Goal: Check status: Check status

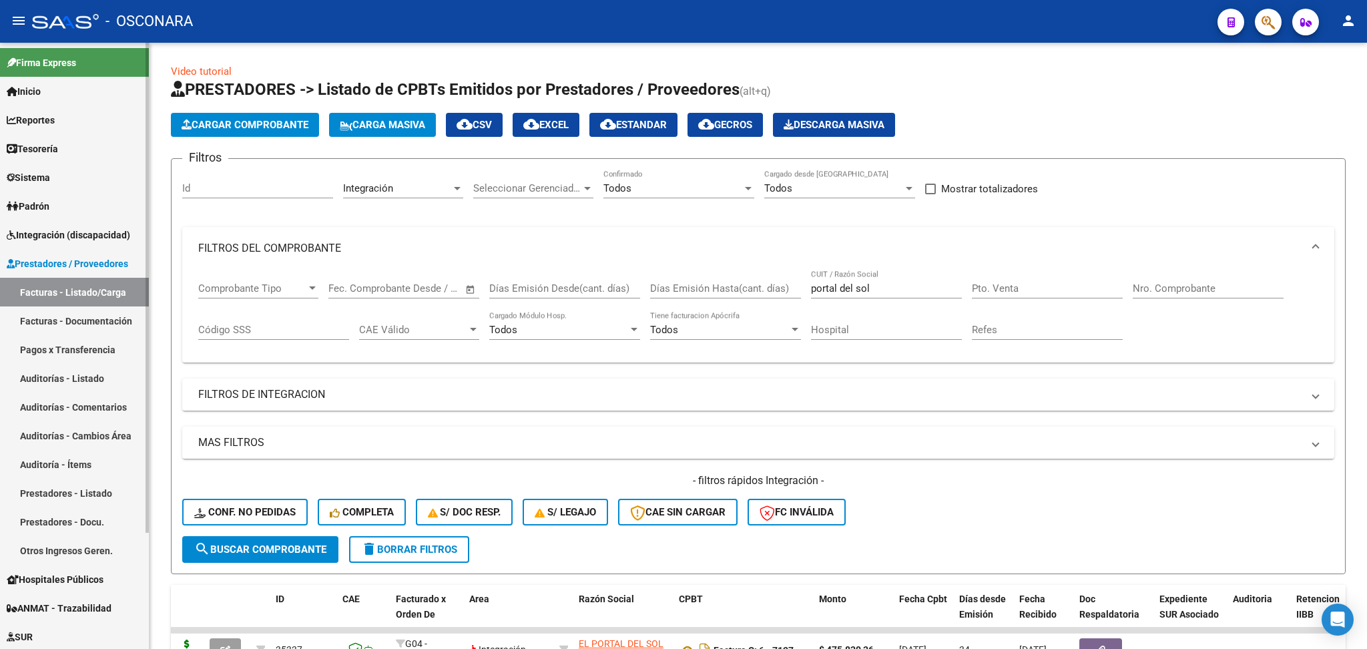
scroll to position [409, 0]
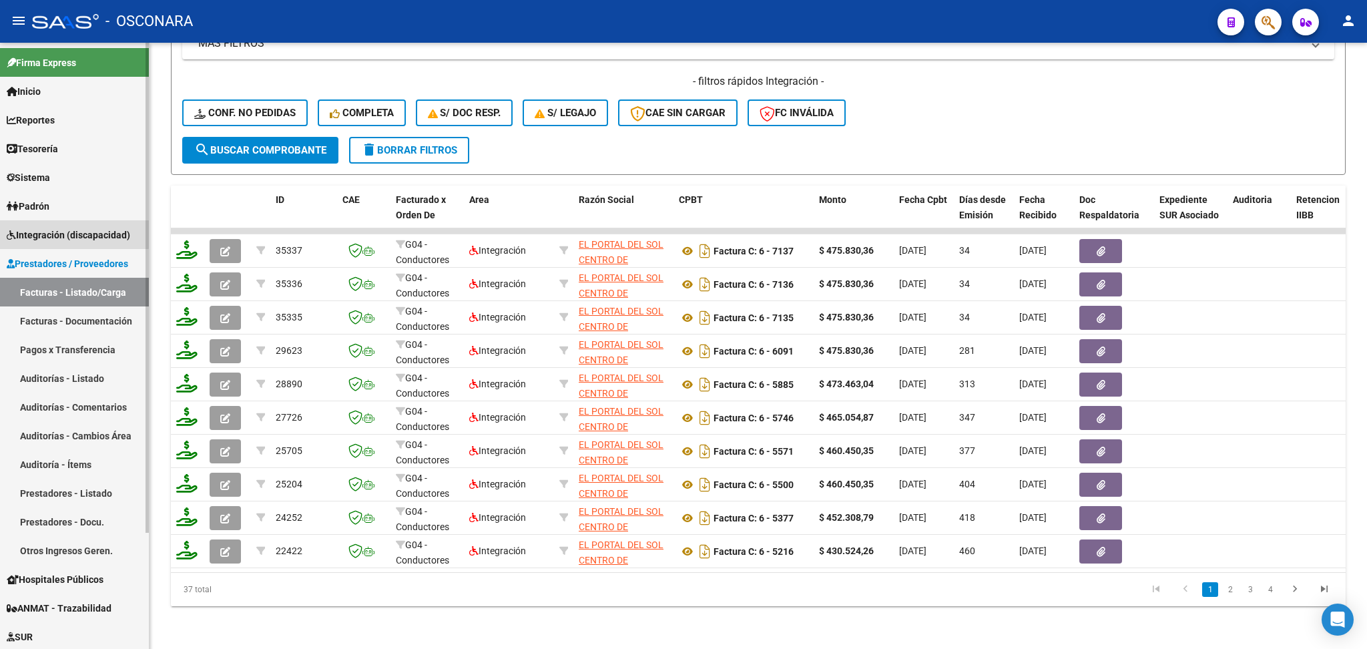
click at [57, 228] on span "Integración (discapacidad)" at bounding box center [69, 235] width 124 height 15
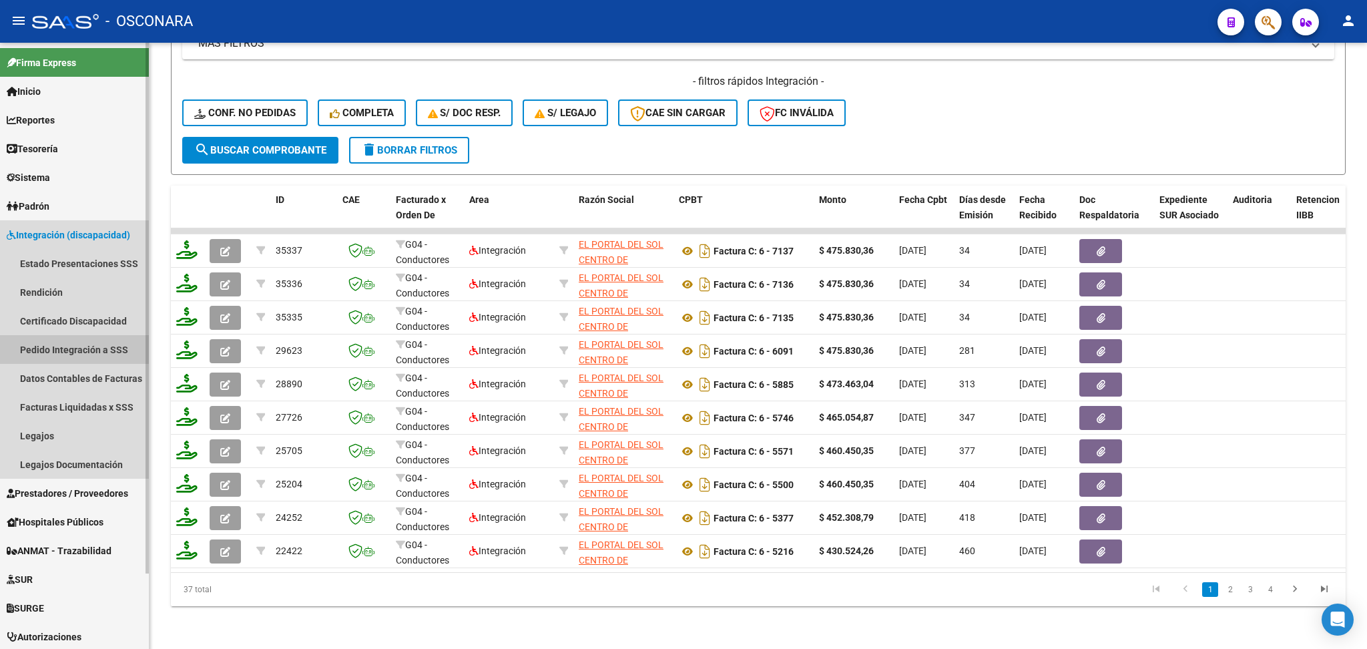
click at [79, 355] on link "Pedido Integración a SSS" at bounding box center [74, 349] width 149 height 29
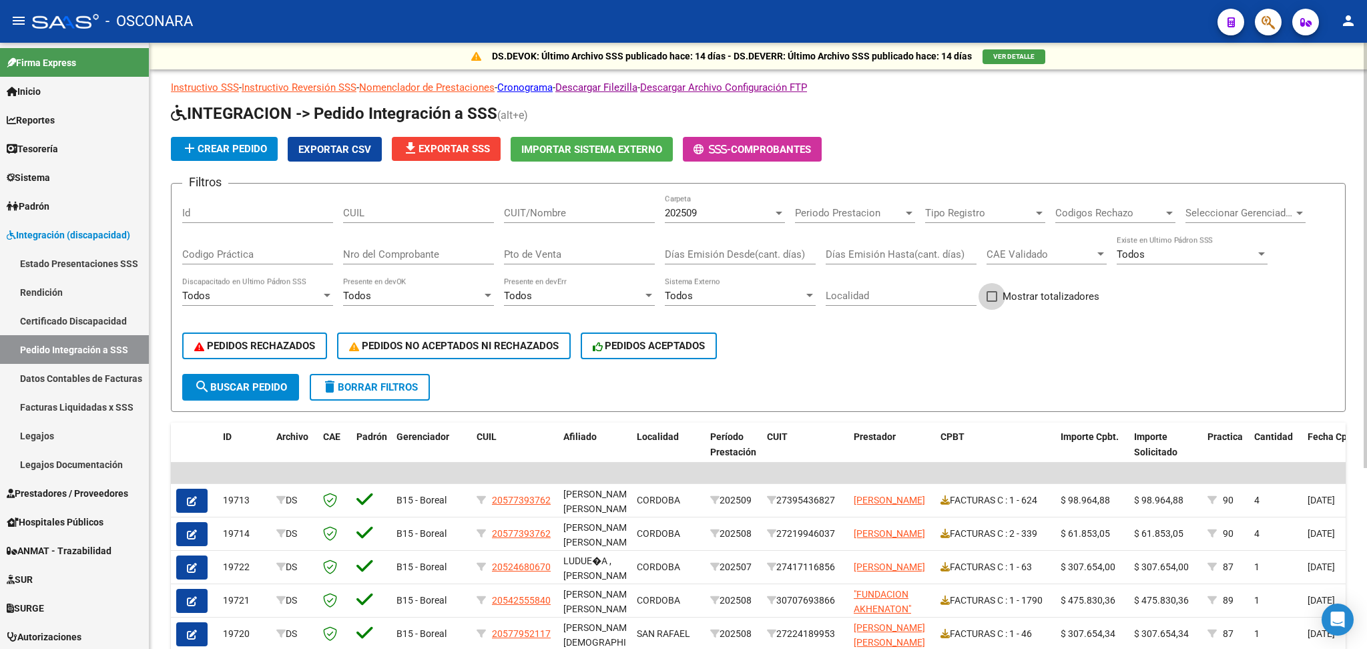
click at [1041, 298] on span "Mostrar totalizadores" at bounding box center [1051, 296] width 97 height 16
click at [992, 302] on input "Mostrar totalizadores" at bounding box center [991, 302] width 1 height 1
checkbox input "true"
click at [248, 386] on span "search Buscar Pedido" at bounding box center [240, 387] width 93 height 12
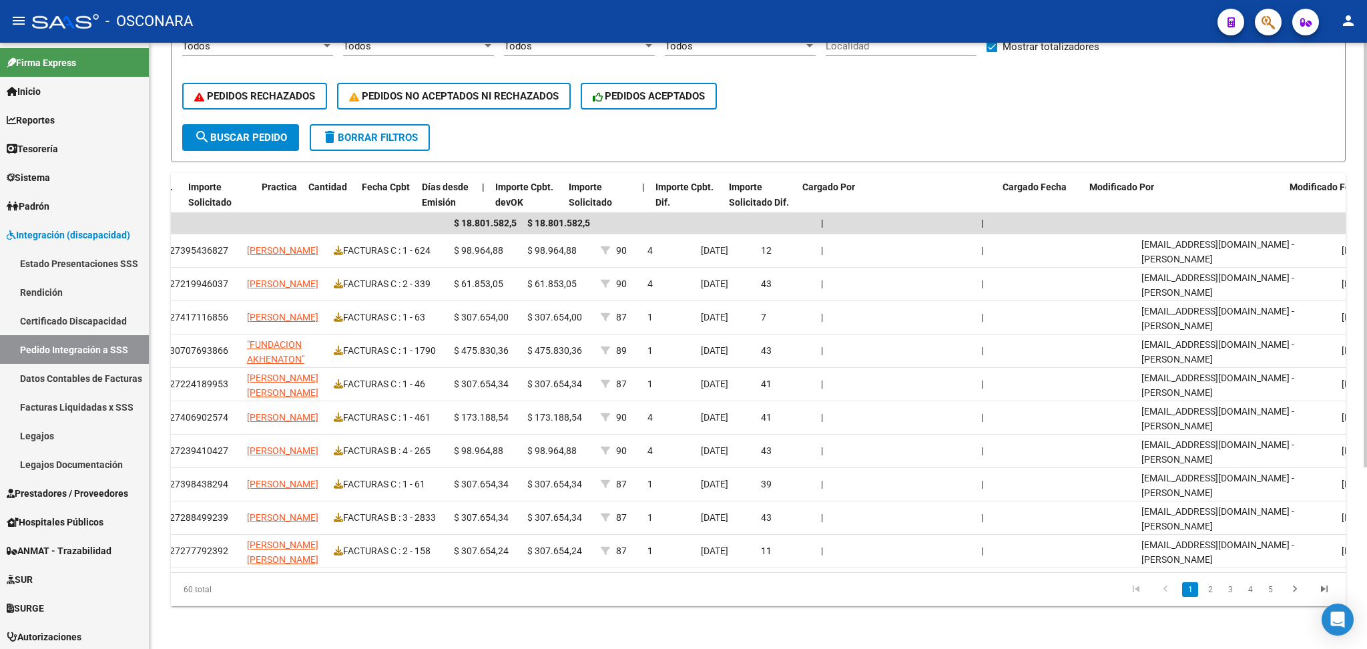
scroll to position [0, 971]
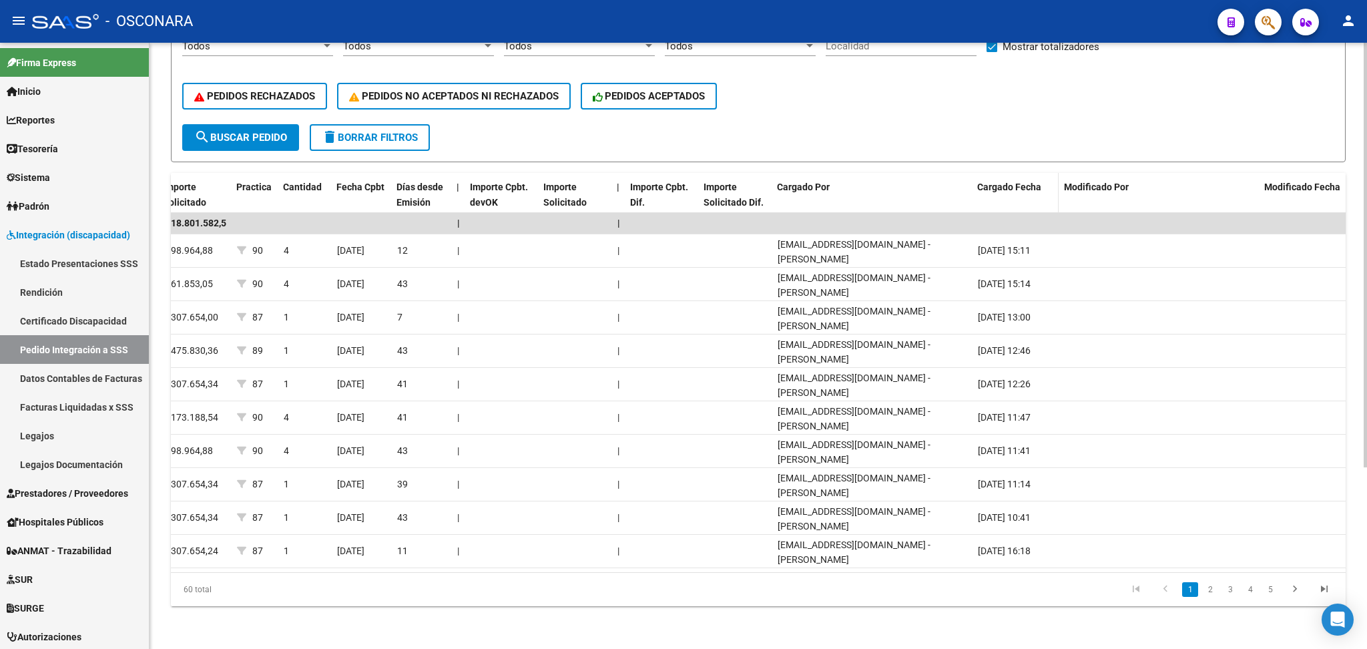
click at [998, 180] on div "Cargado Fecha" at bounding box center [1015, 187] width 76 height 15
click at [999, 182] on span "Cargado Fecha" at bounding box center [1009, 187] width 64 height 11
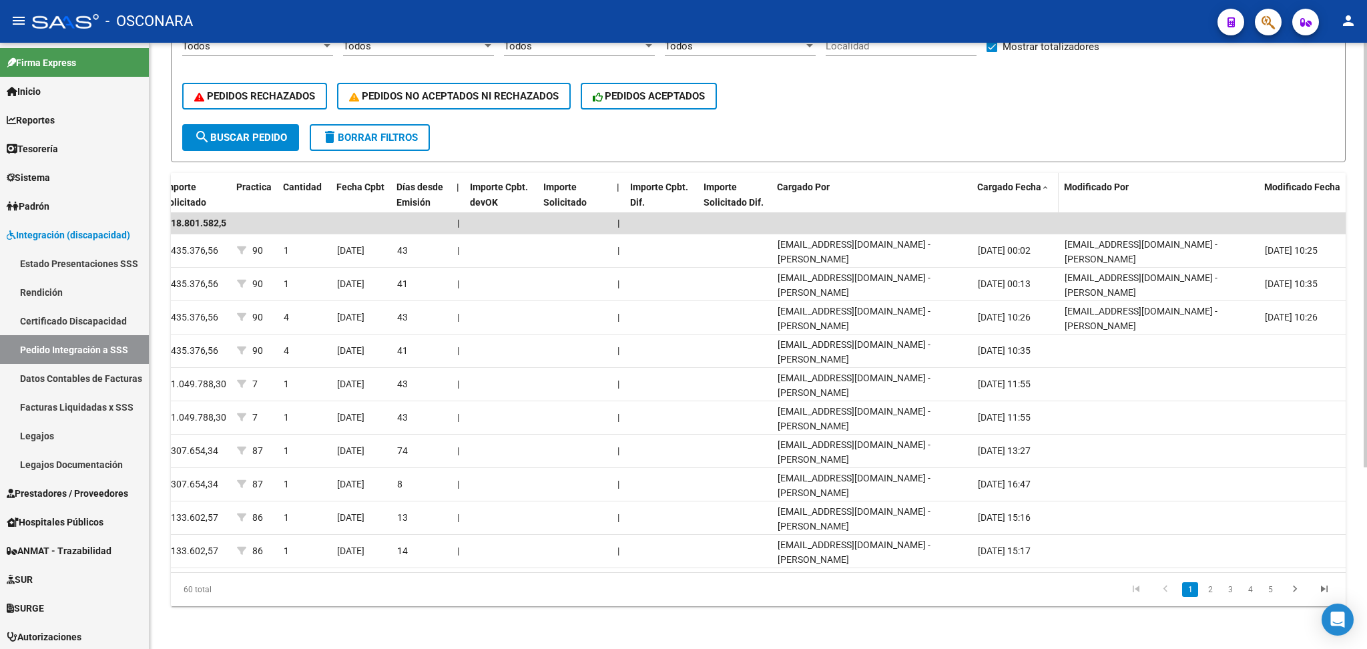
click at [999, 182] on span "Cargado Fecha" at bounding box center [1009, 187] width 64 height 11
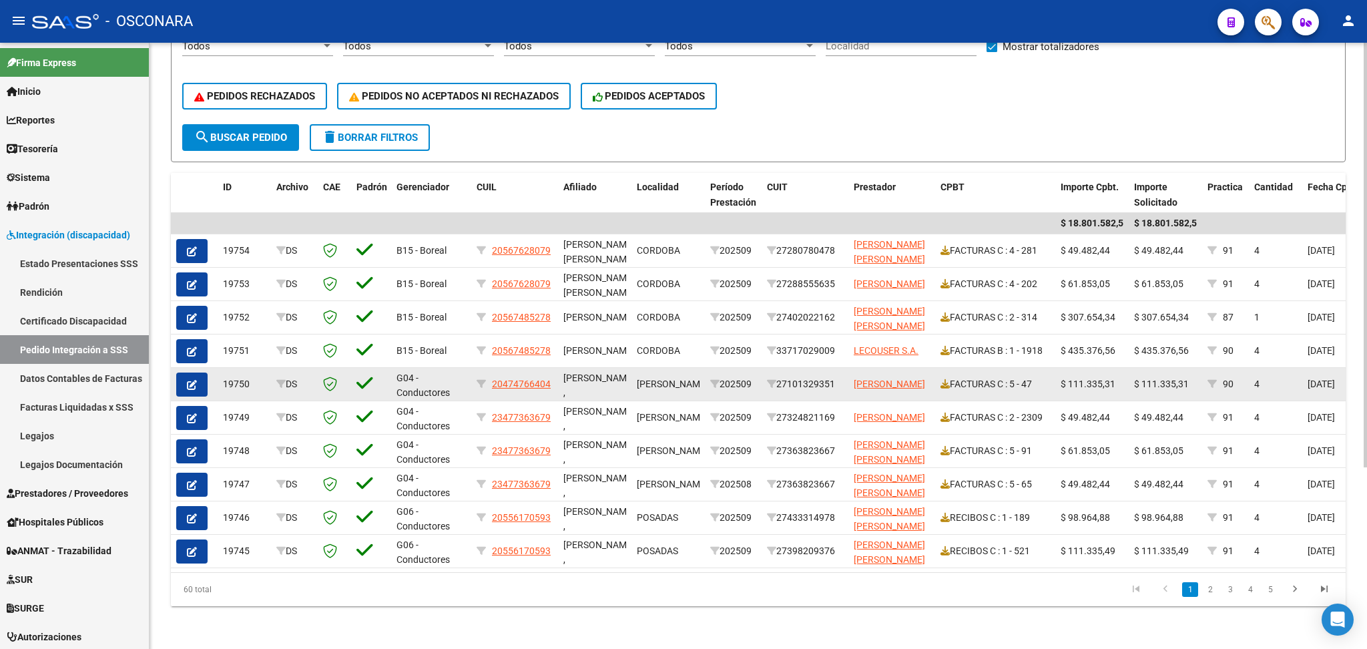
scroll to position [0, 0]
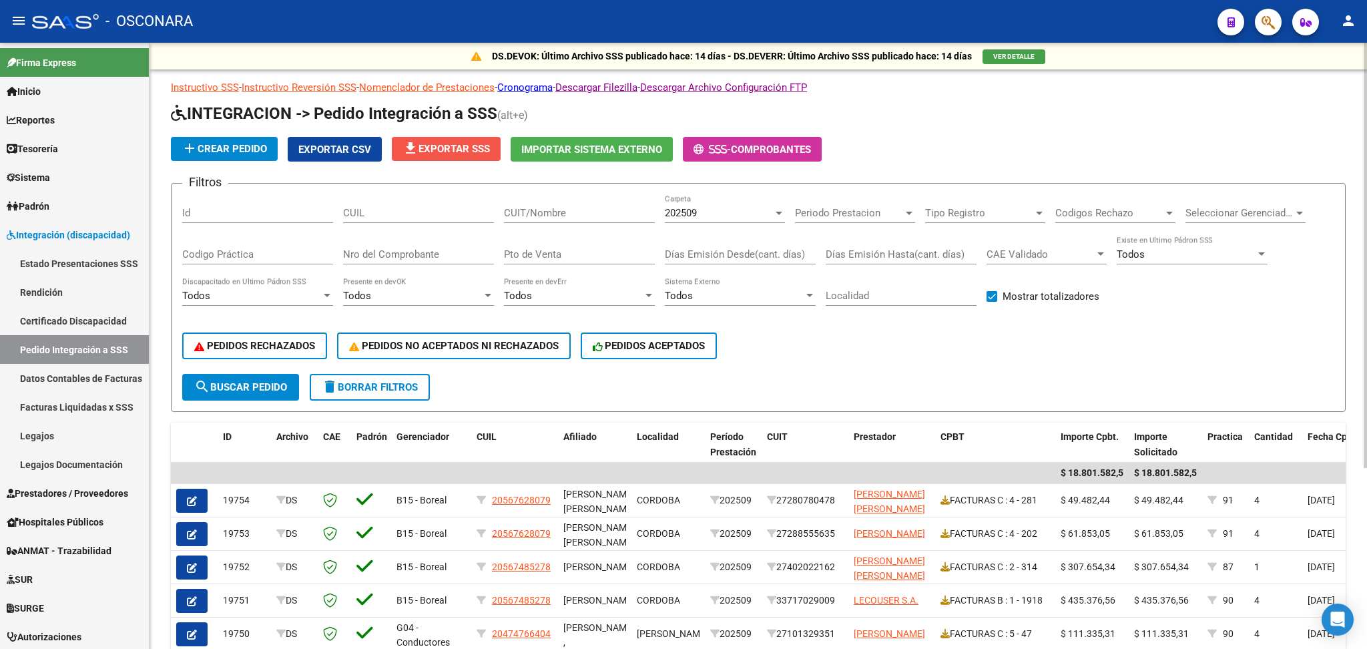
click at [441, 150] on span "file_download Exportar SSS" at bounding box center [446, 149] width 87 height 12
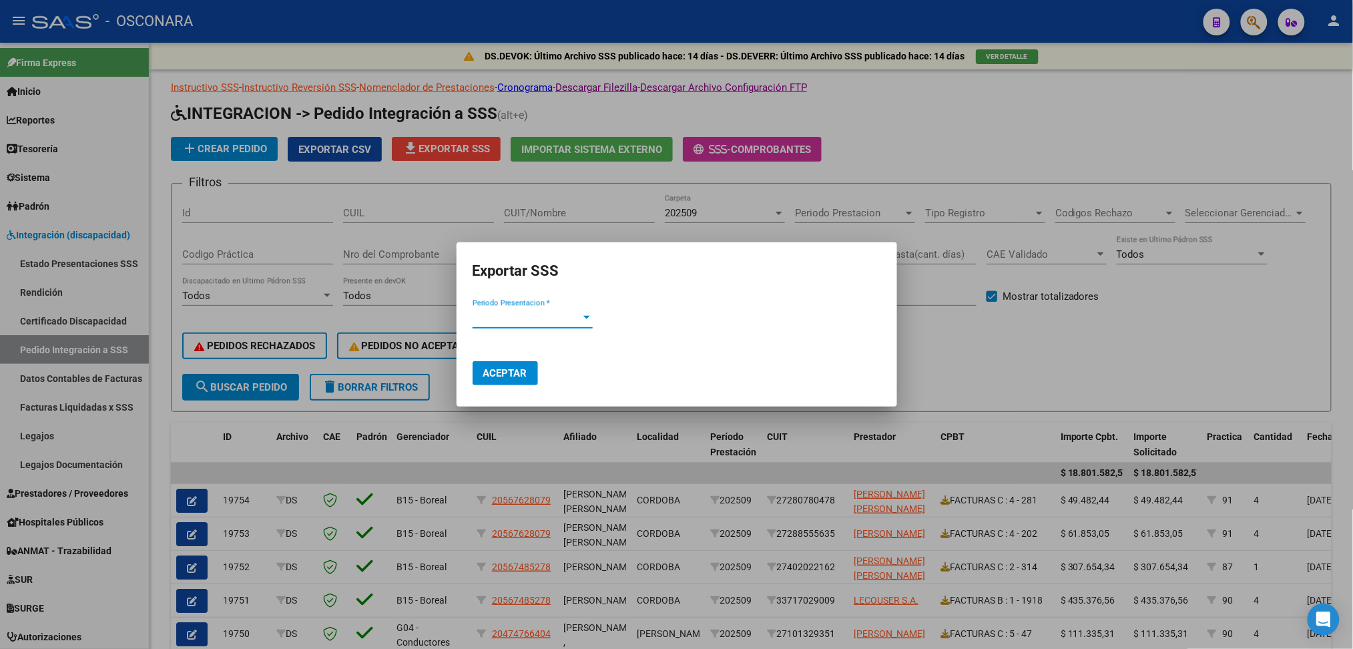
click at [518, 323] on span "Periodo Presentacion *" at bounding box center [527, 318] width 108 height 12
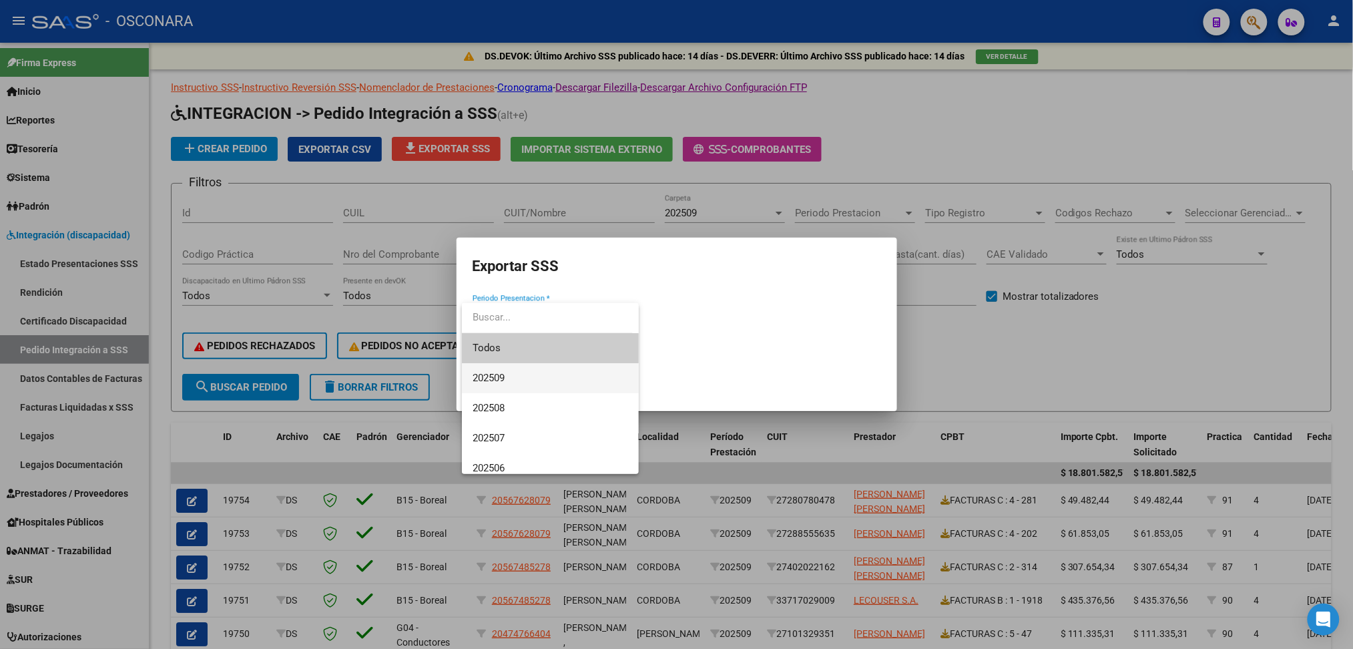
click at [521, 369] on span "202509" at bounding box center [551, 378] width 156 height 30
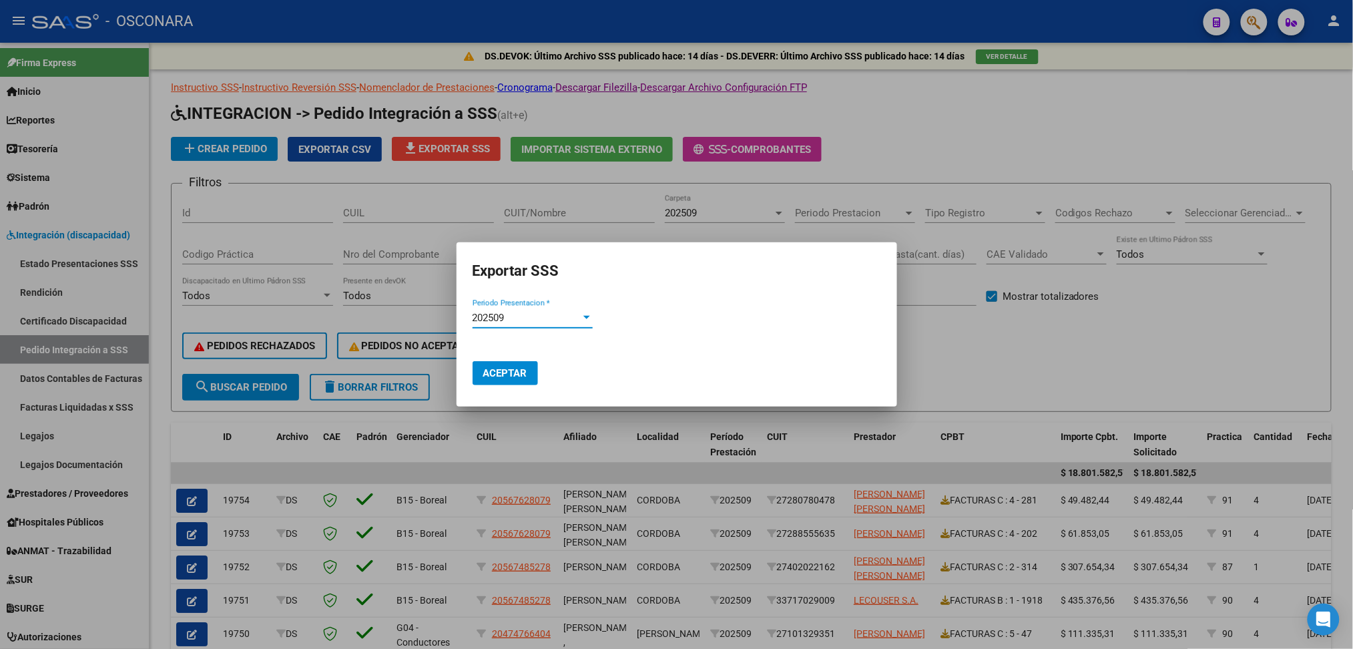
click at [519, 381] on button "Aceptar" at bounding box center [505, 373] width 65 height 24
click at [509, 369] on span "Aceptar" at bounding box center [505, 373] width 44 height 12
click at [1097, 341] on div at bounding box center [676, 324] width 1353 height 649
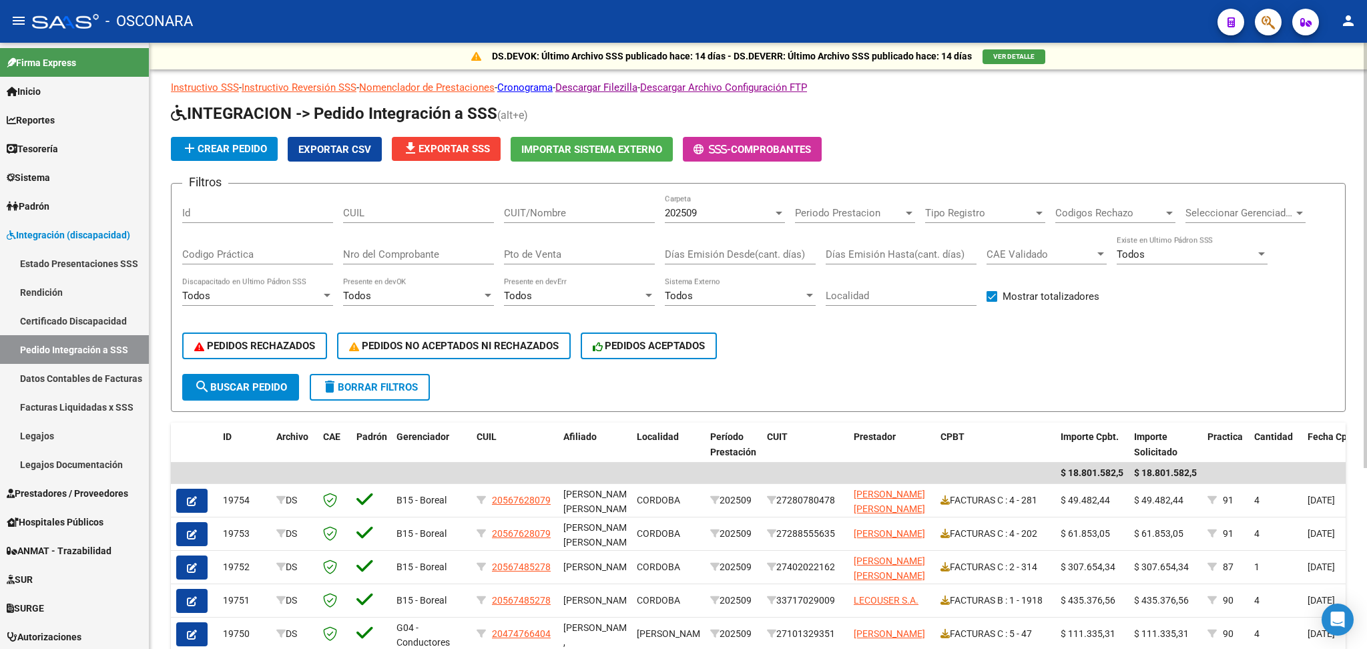
drag, startPoint x: 855, startPoint y: 342, endPoint x: 365, endPoint y: 184, distance: 515.1
click at [855, 342] on div "PEDIDOS RECHAZADOS PEDIDOS NO ACEPTADOS NI RECHAZADOS PEDIDOS ACEPTADOS" at bounding box center [758, 346] width 1152 height 56
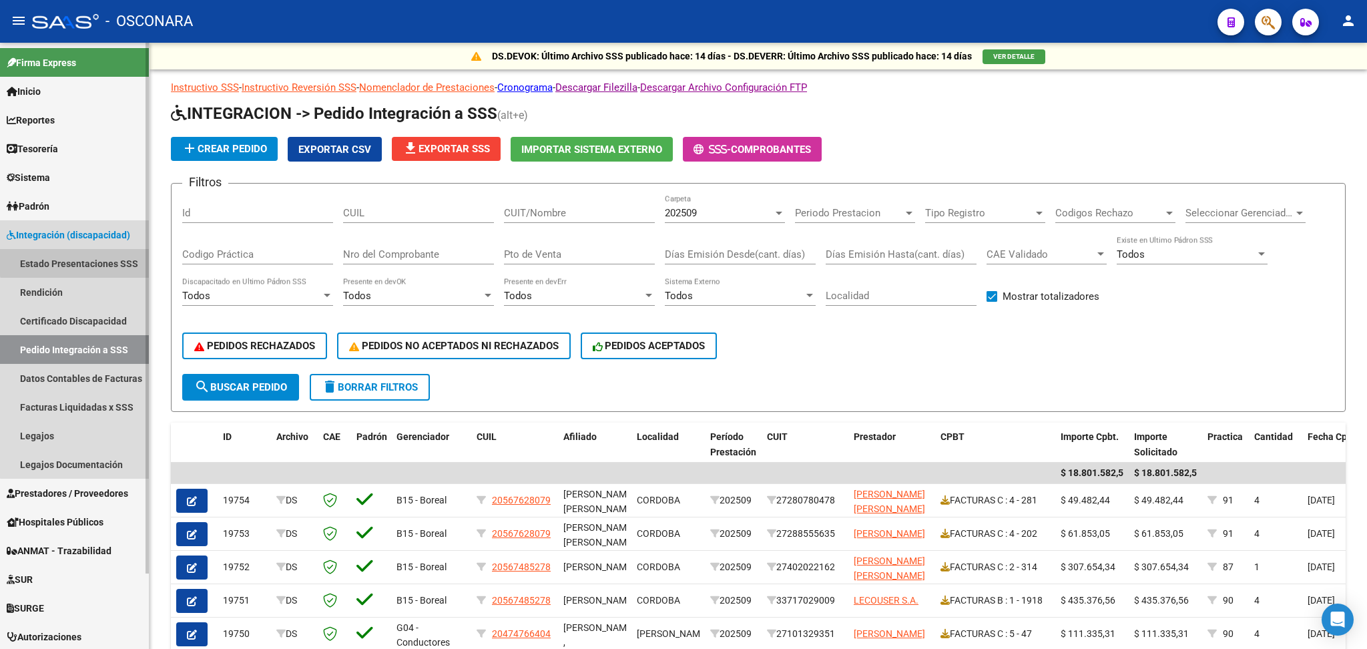
click at [97, 254] on link "Estado Presentaciones SSS" at bounding box center [74, 263] width 149 height 29
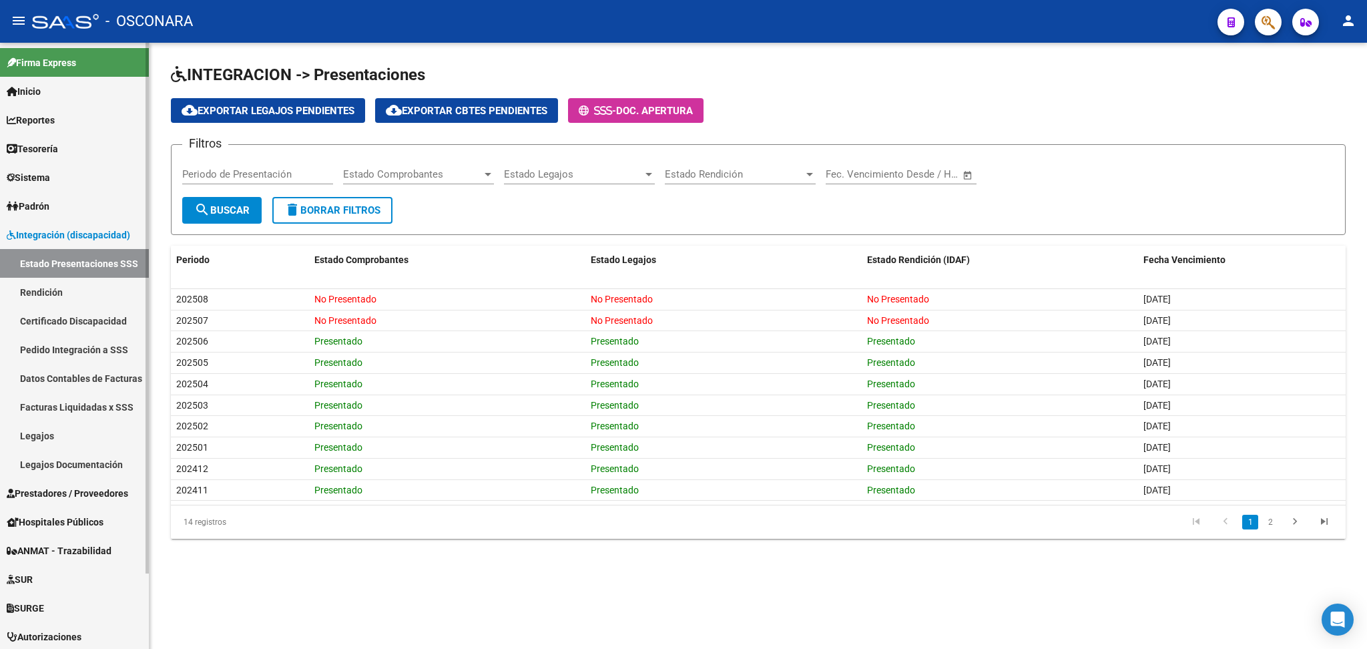
click at [82, 497] on span "Prestadores / Proveedores" at bounding box center [68, 493] width 122 height 15
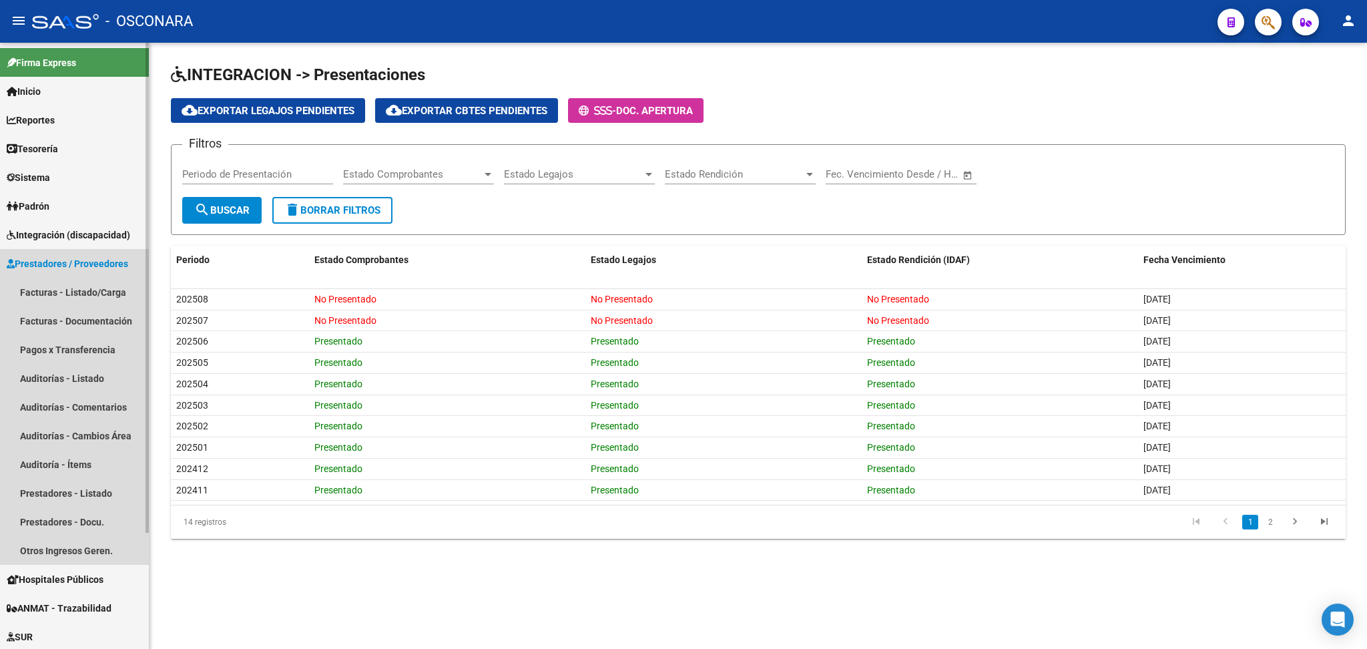
click at [87, 262] on span "Prestadores / Proveedores" at bounding box center [68, 263] width 122 height 15
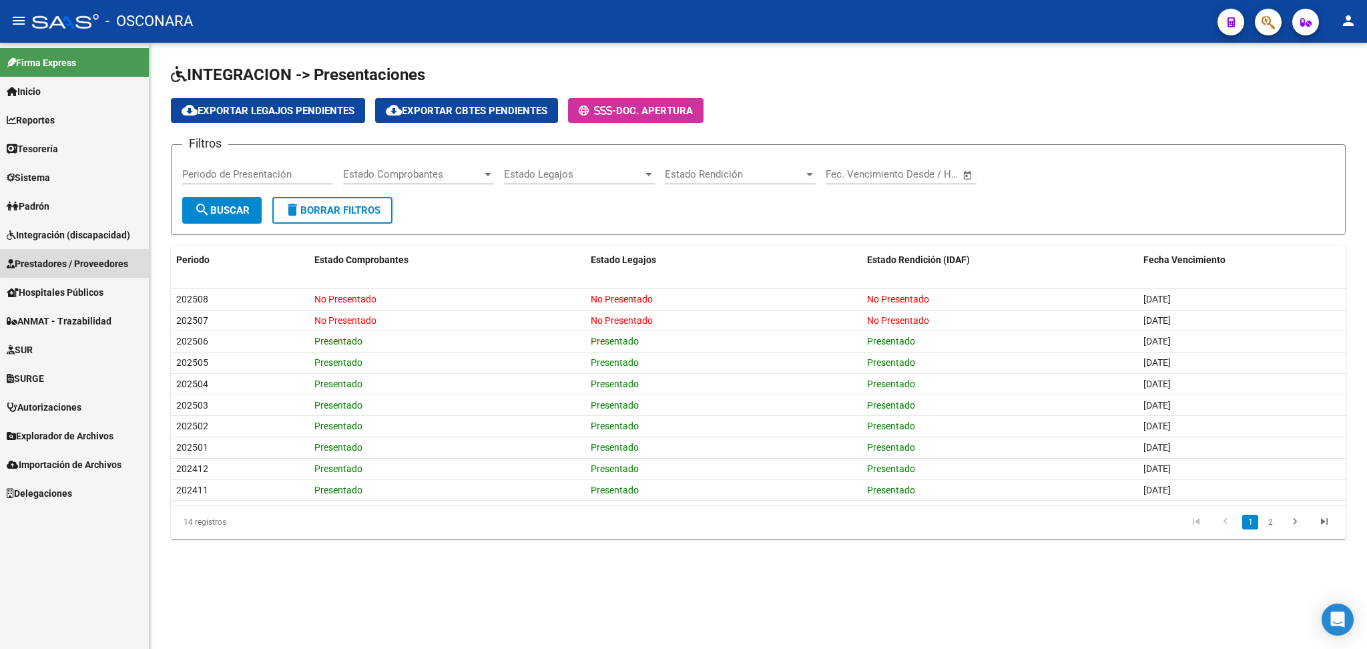
click at [83, 261] on span "Prestadores / Proveedores" at bounding box center [68, 263] width 122 height 15
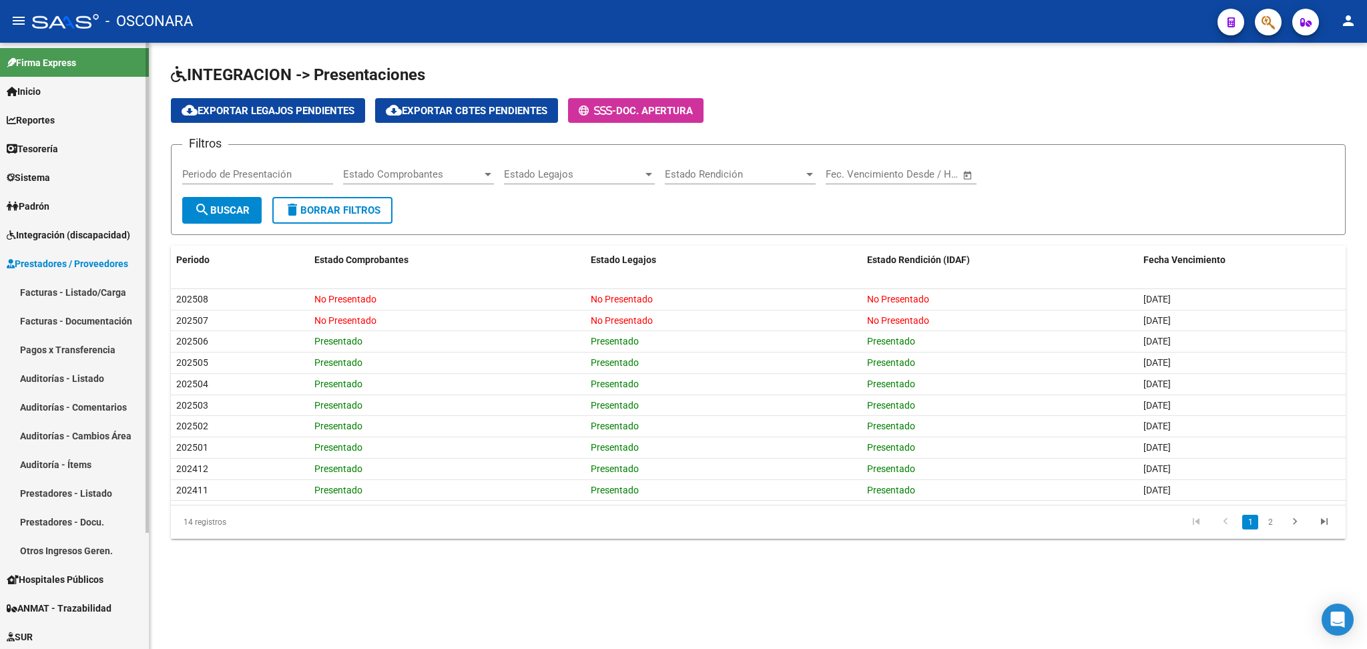
click at [72, 302] on link "Facturas - Listado/Carga" at bounding box center [74, 292] width 149 height 29
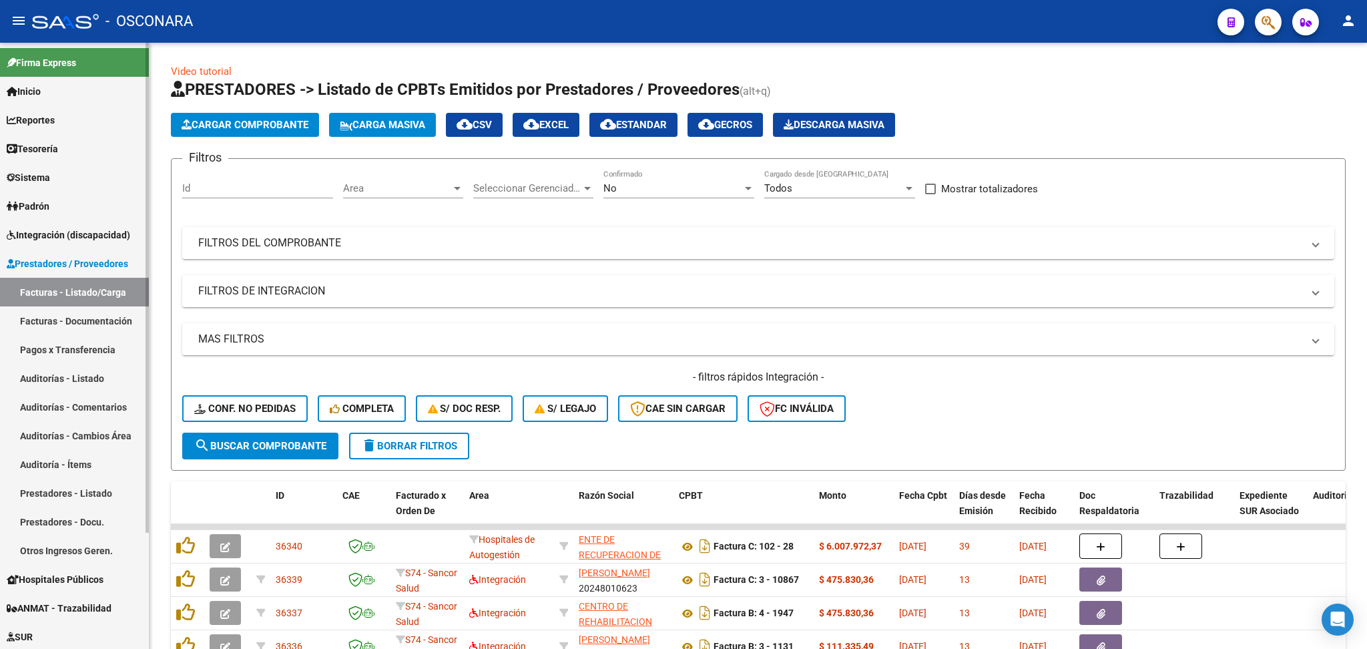
scroll to position [145, 0]
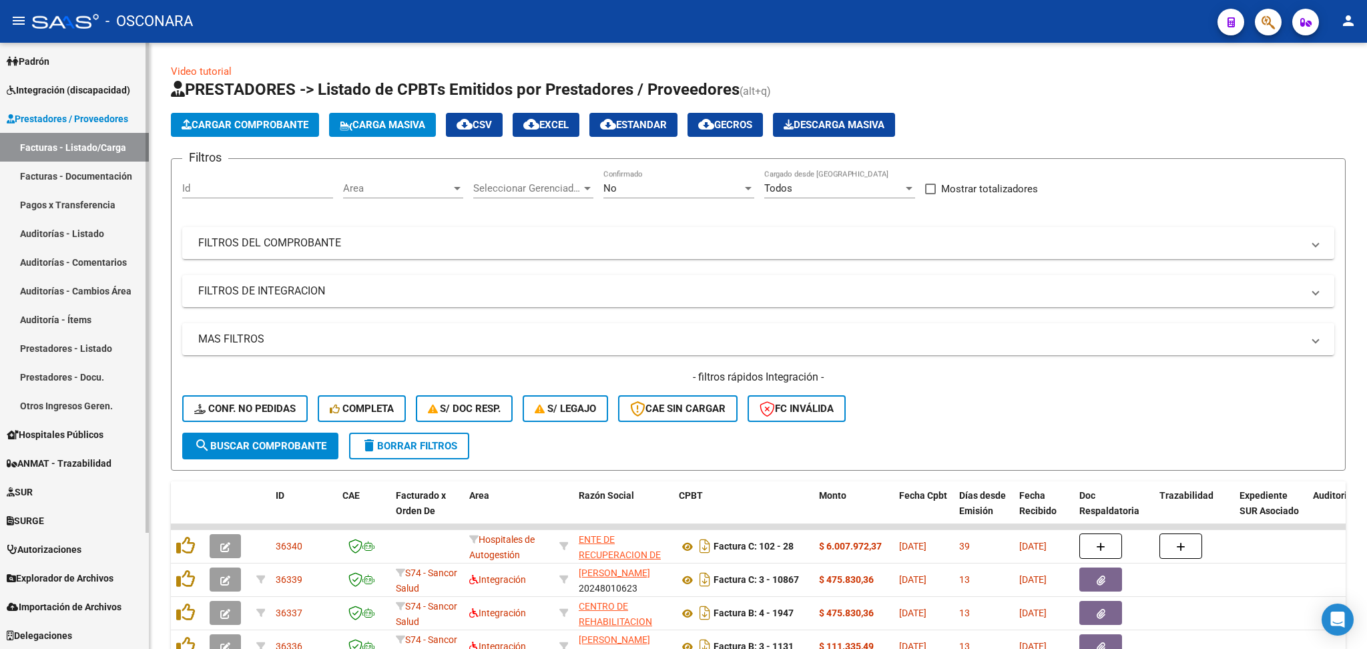
click at [30, 523] on span "SURGE" at bounding box center [25, 520] width 37 height 15
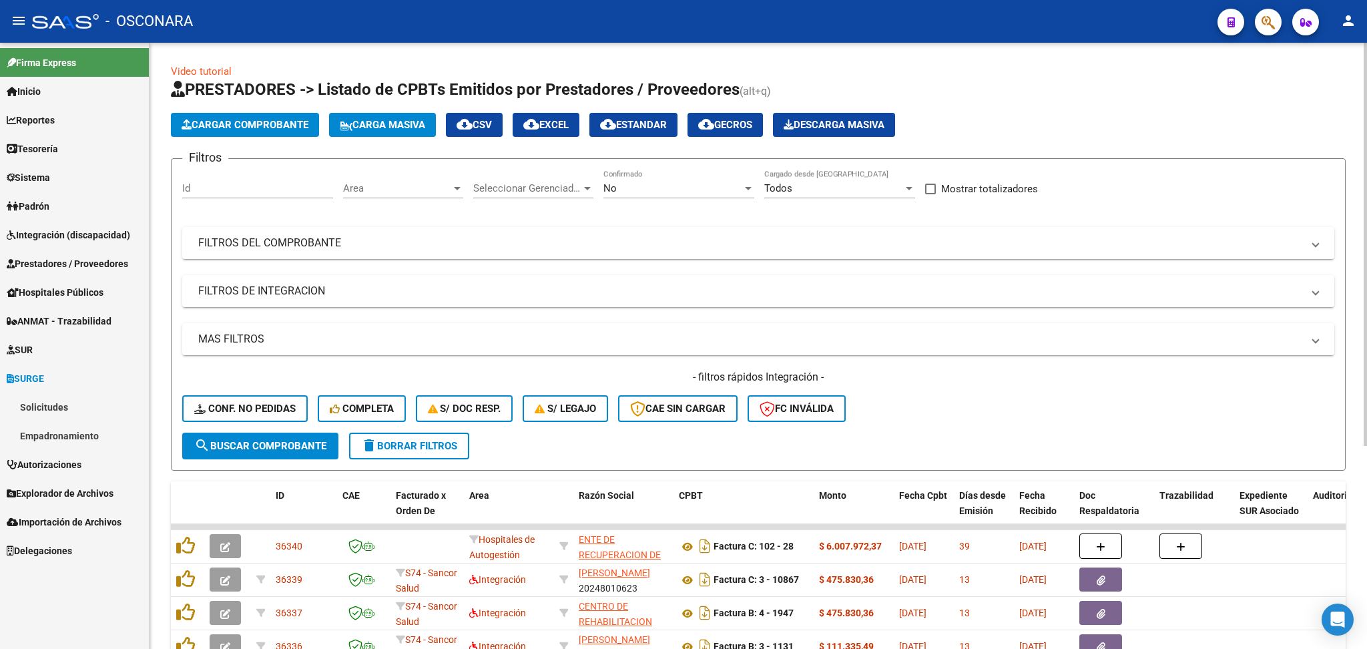
scroll to position [0, 0]
click at [99, 411] on link "Solicitudes" at bounding box center [74, 407] width 149 height 29
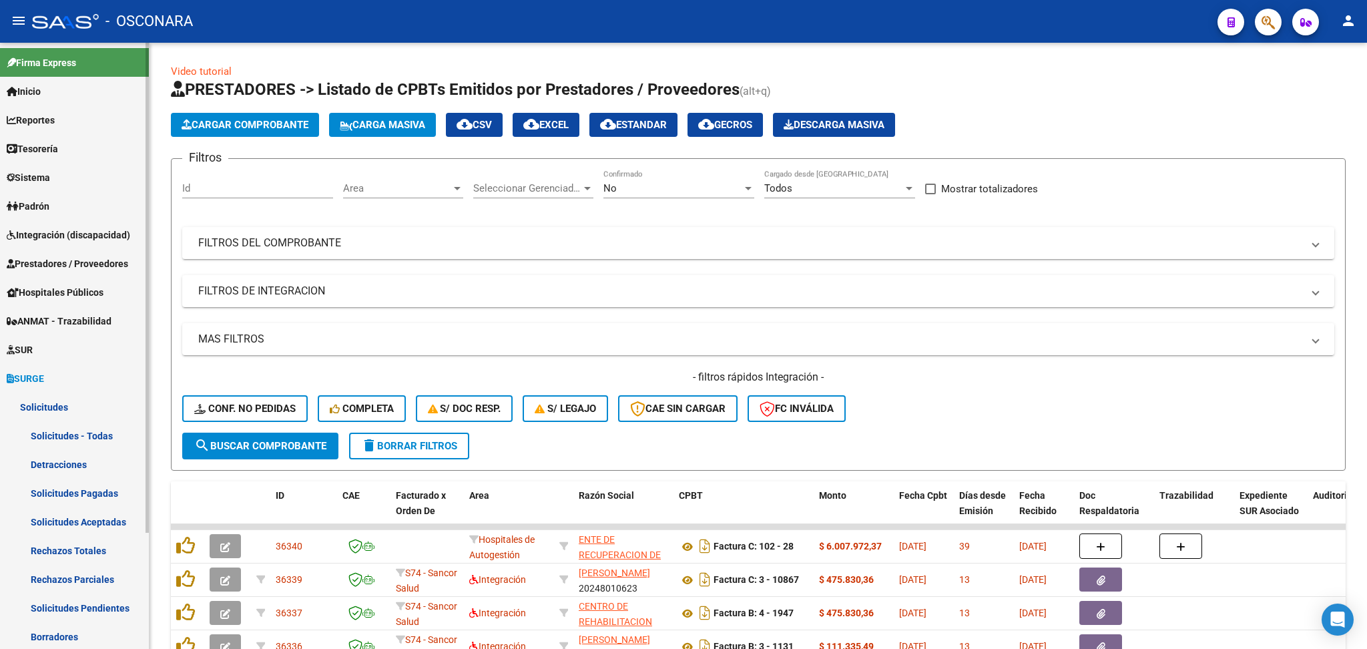
click at [88, 443] on link "Solicitudes - Todas" at bounding box center [74, 435] width 149 height 29
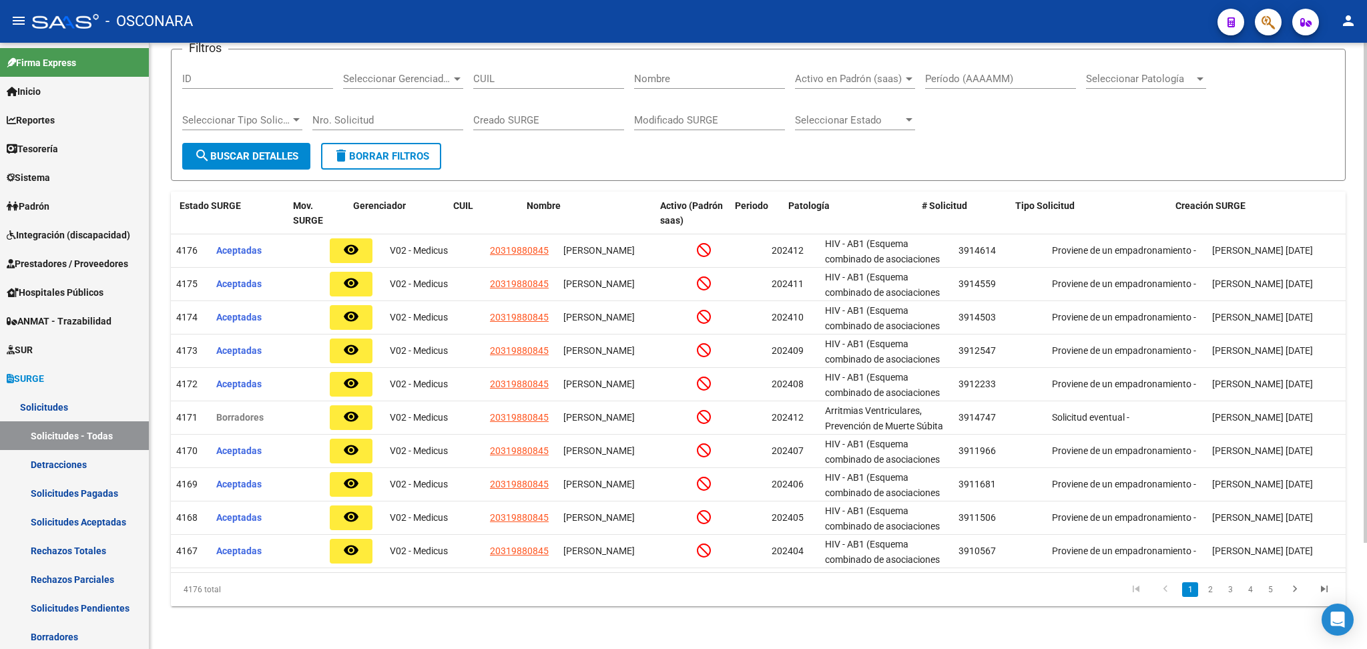
scroll to position [0, 282]
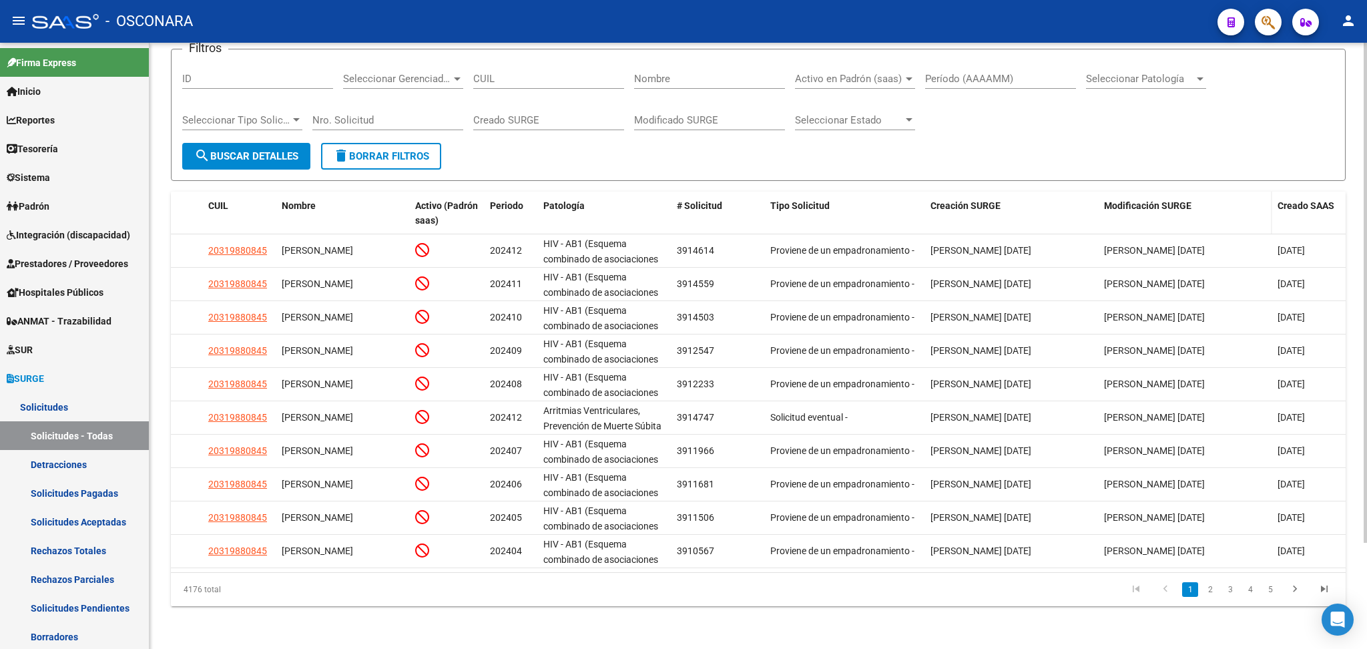
click at [1148, 200] on span "Modificación SURGE" at bounding box center [1147, 205] width 87 height 11
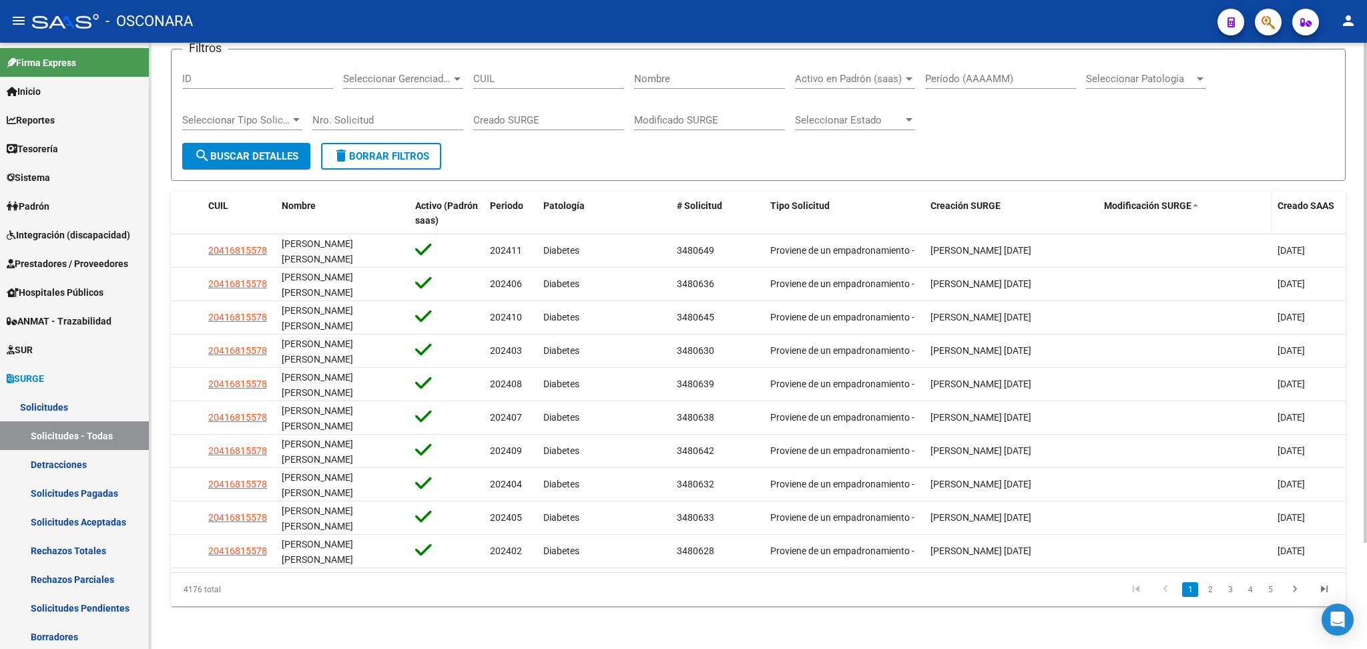
click at [1148, 200] on span "Modificación SURGE" at bounding box center [1147, 205] width 87 height 11
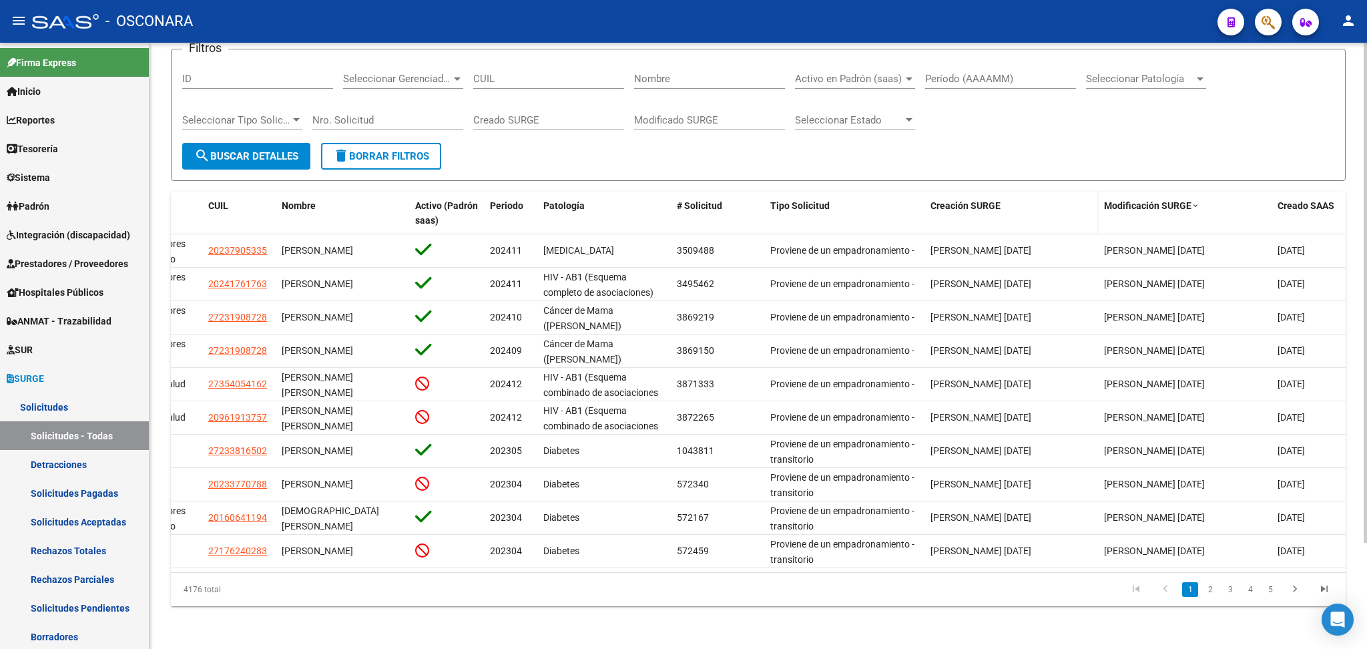
click at [959, 200] on span "Creación SURGE" at bounding box center [966, 205] width 70 height 11
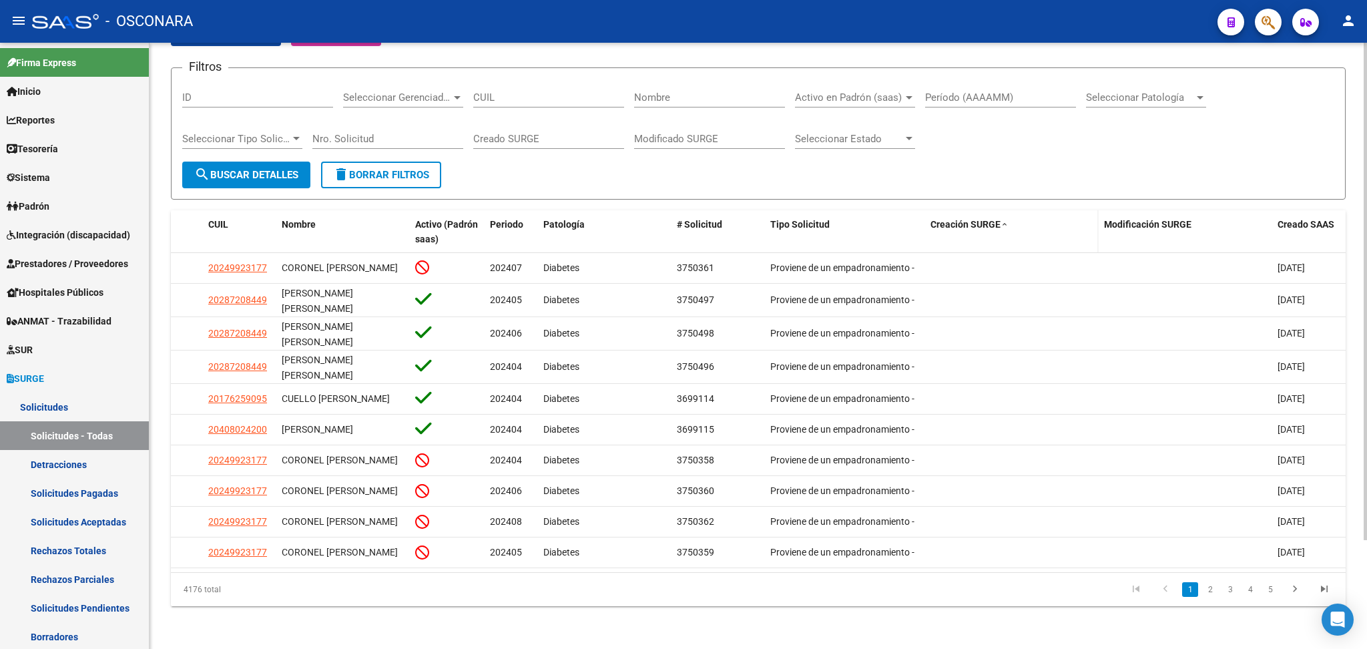
scroll to position [108, 0]
click at [954, 222] on datatable-header-cell "Creación SURGE" at bounding box center [1012, 232] width 174 height 44
click at [953, 219] on span "Creación SURGE" at bounding box center [966, 224] width 70 height 11
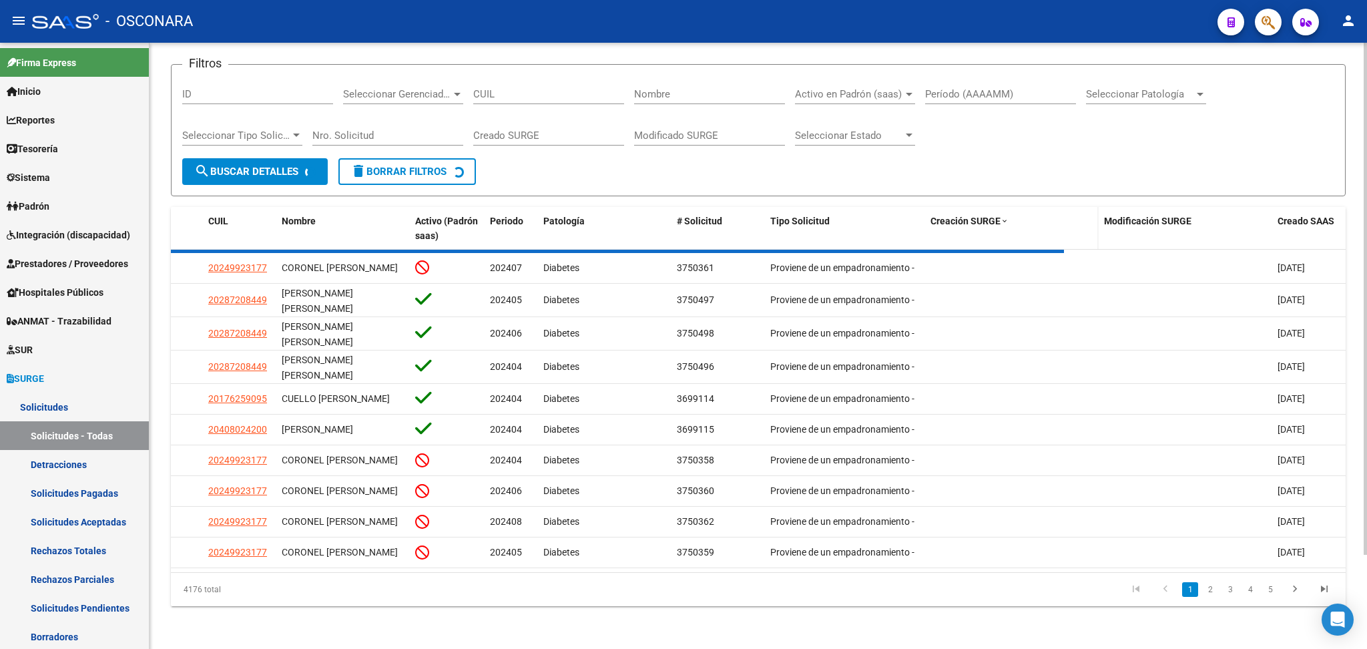
scroll to position [123, 0]
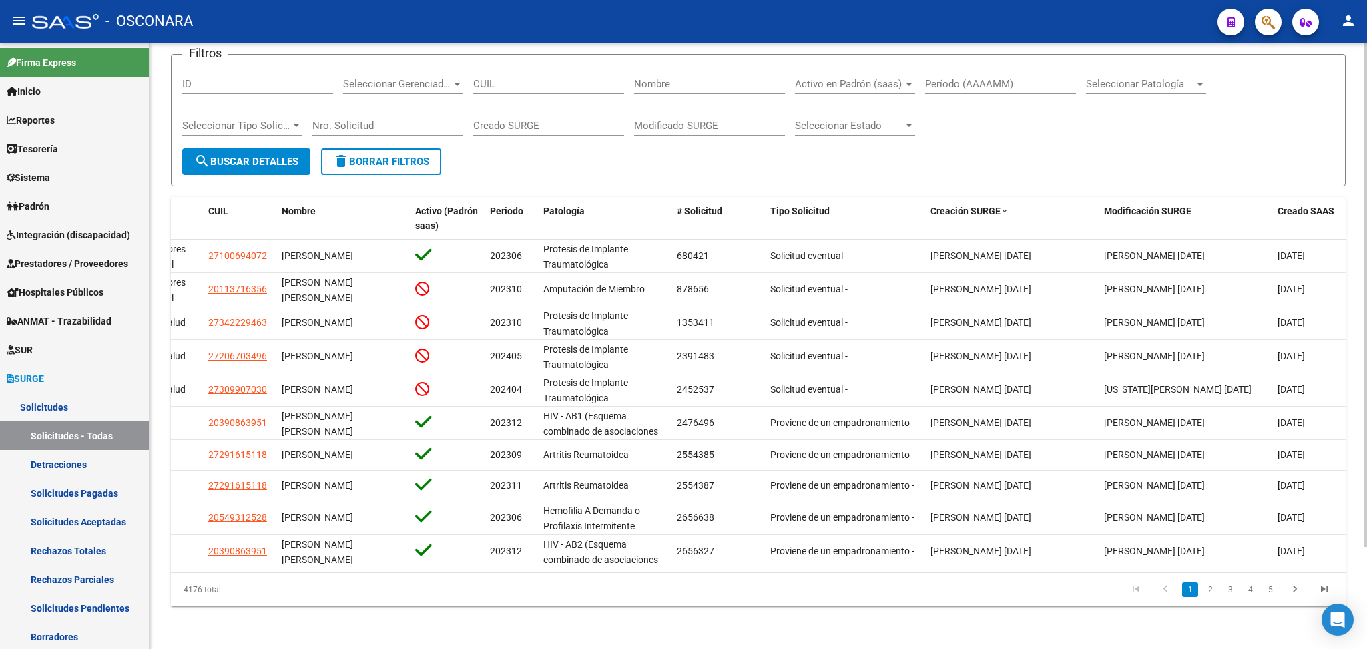
click at [1219, 593] on li "2" at bounding box center [1210, 589] width 20 height 23
click at [1009, 197] on datatable-header-cell "Creación SURGE" at bounding box center [1012, 219] width 174 height 44
click at [997, 206] on span "Creación SURGE" at bounding box center [966, 211] width 70 height 11
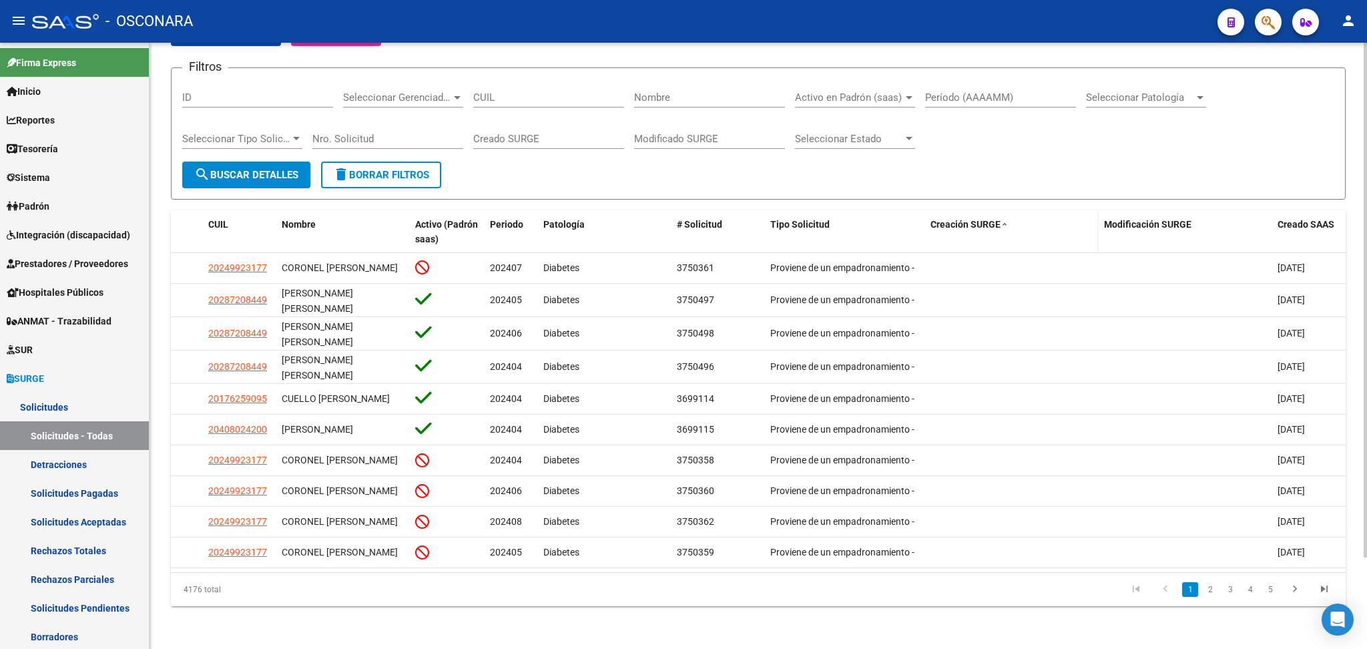
scroll to position [108, 0]
click at [1210, 590] on link "2" at bounding box center [1210, 589] width 16 height 15
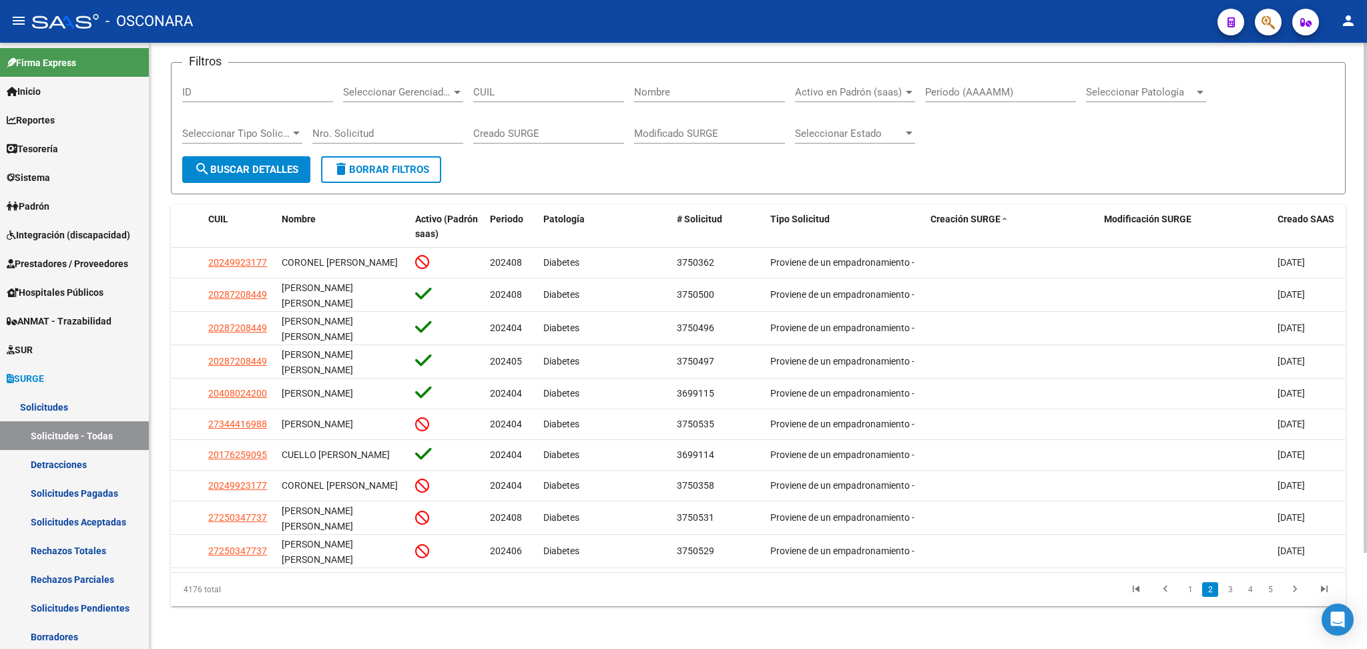
click at [1236, 587] on li "3" at bounding box center [1230, 589] width 20 height 23
click at [1237, 596] on link "3" at bounding box center [1230, 589] width 16 height 15
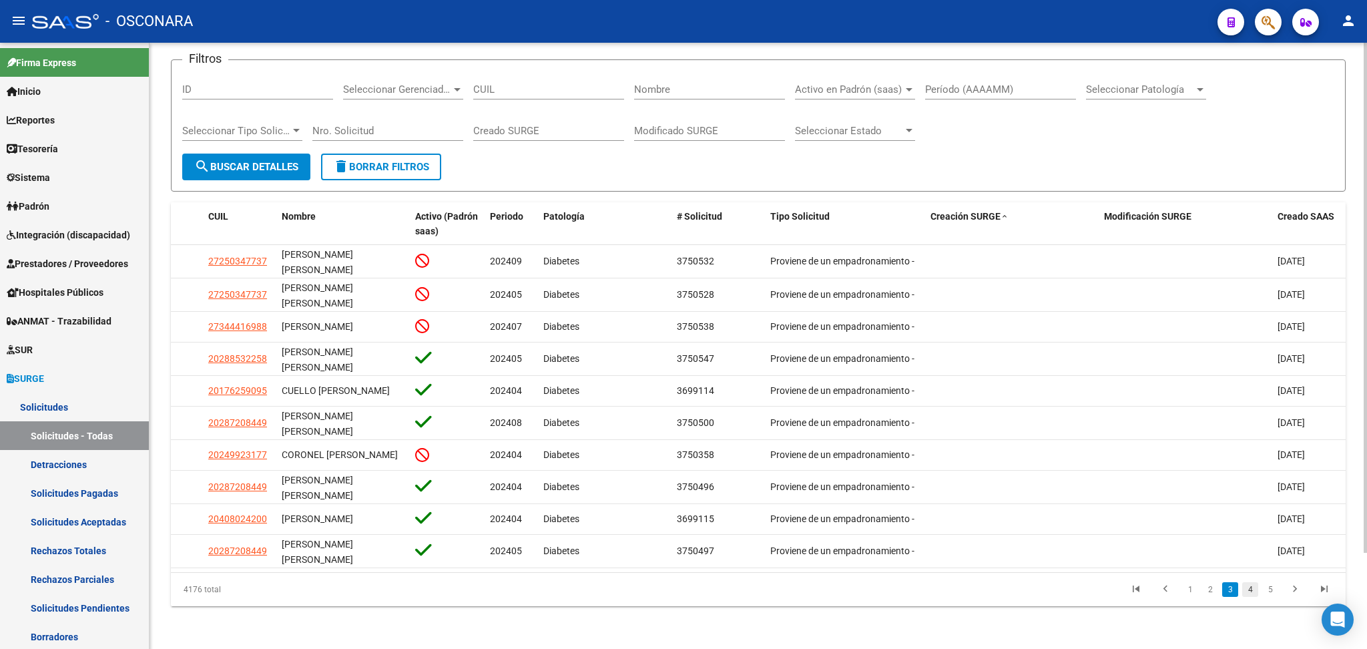
click at [1250, 597] on link "4" at bounding box center [1250, 589] width 16 height 15
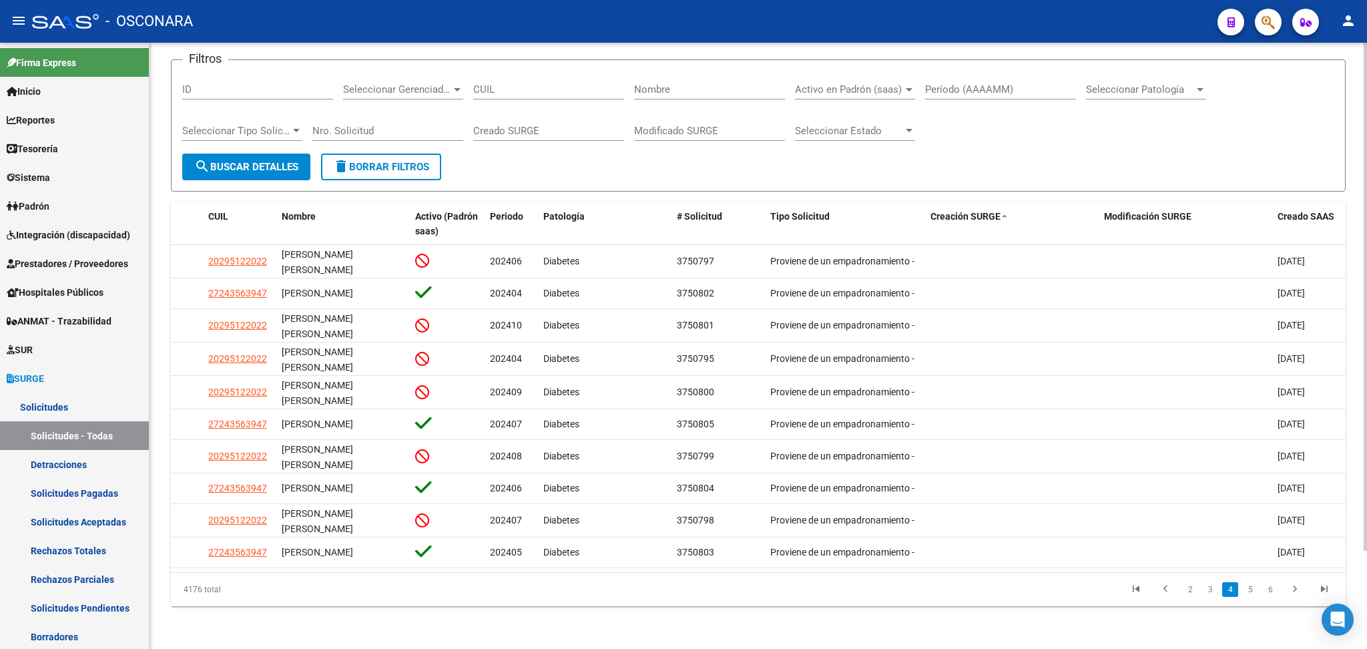
click at [1261, 599] on li "6" at bounding box center [1270, 589] width 20 height 23
click at [1251, 597] on link "5" at bounding box center [1250, 589] width 16 height 15
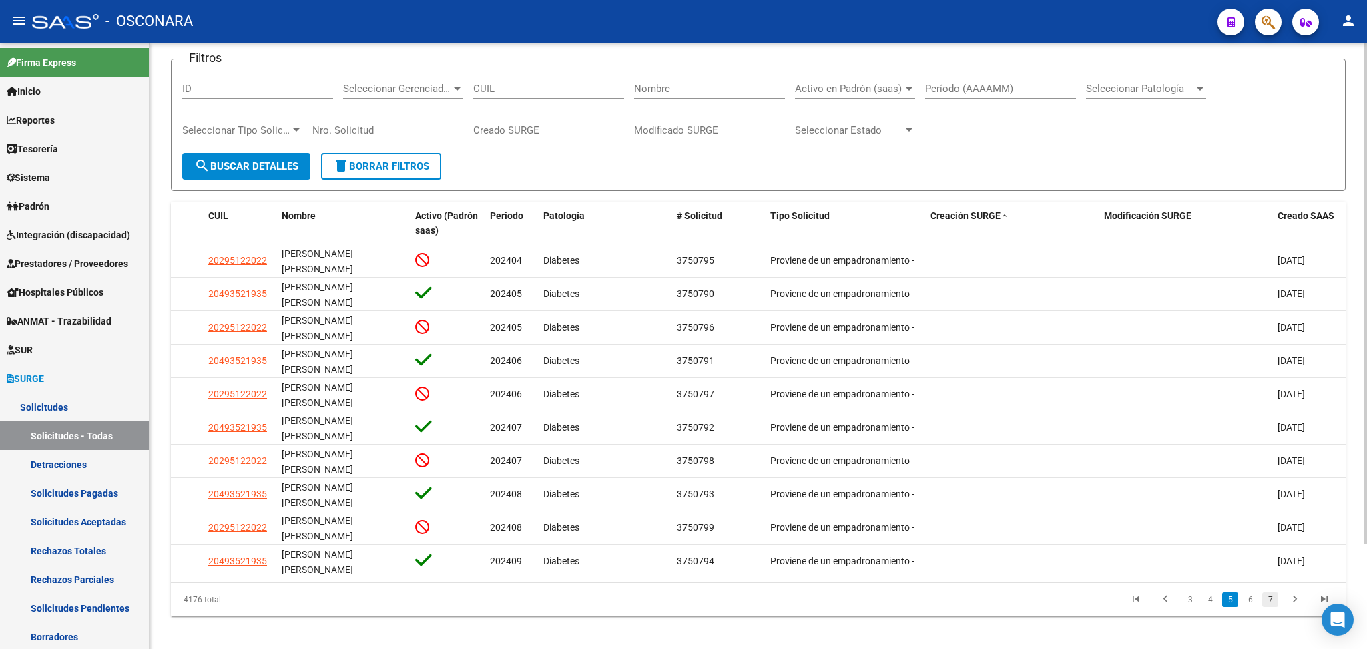
click at [1269, 603] on link "7" at bounding box center [1270, 599] width 16 height 15
click at [1270, 601] on link "9" at bounding box center [1270, 594] width 16 height 15
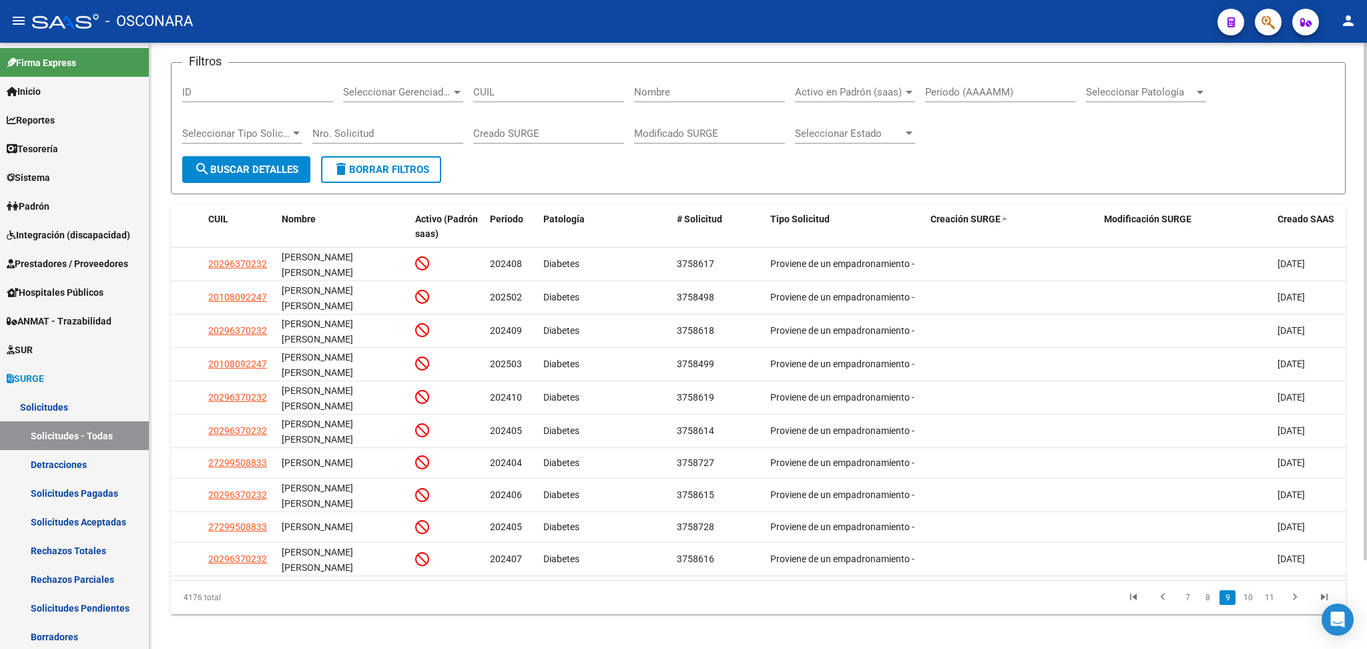
click at [1270, 608] on div "Instructivo SURGE SURGE -> Solicitudes - Todas (alt+9) cloud_download Exportar …" at bounding box center [759, 297] width 1218 height 719
click at [1268, 601] on div "4176 total 7 8 9 10 11" at bounding box center [758, 597] width 1175 height 33
click at [1269, 590] on link "11" at bounding box center [1269, 597] width 17 height 15
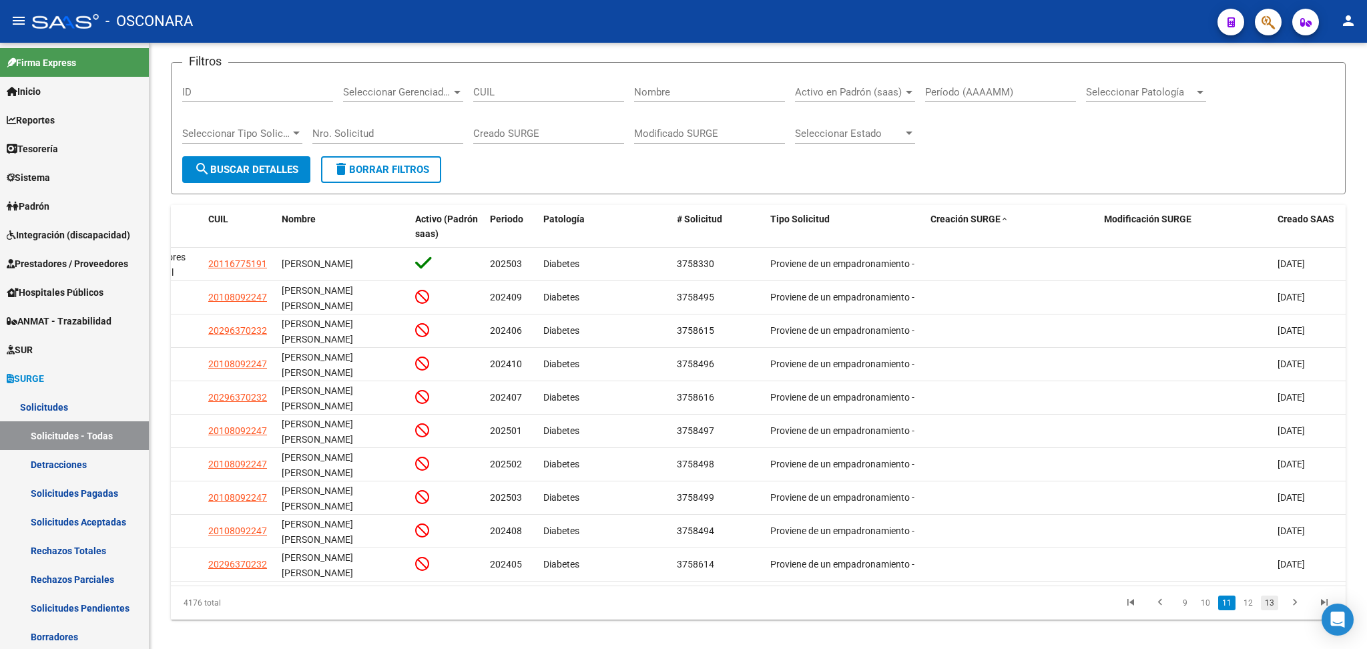
click at [1266, 602] on link "13" at bounding box center [1269, 602] width 17 height 15
click at [1271, 610] on link "15" at bounding box center [1269, 602] width 17 height 15
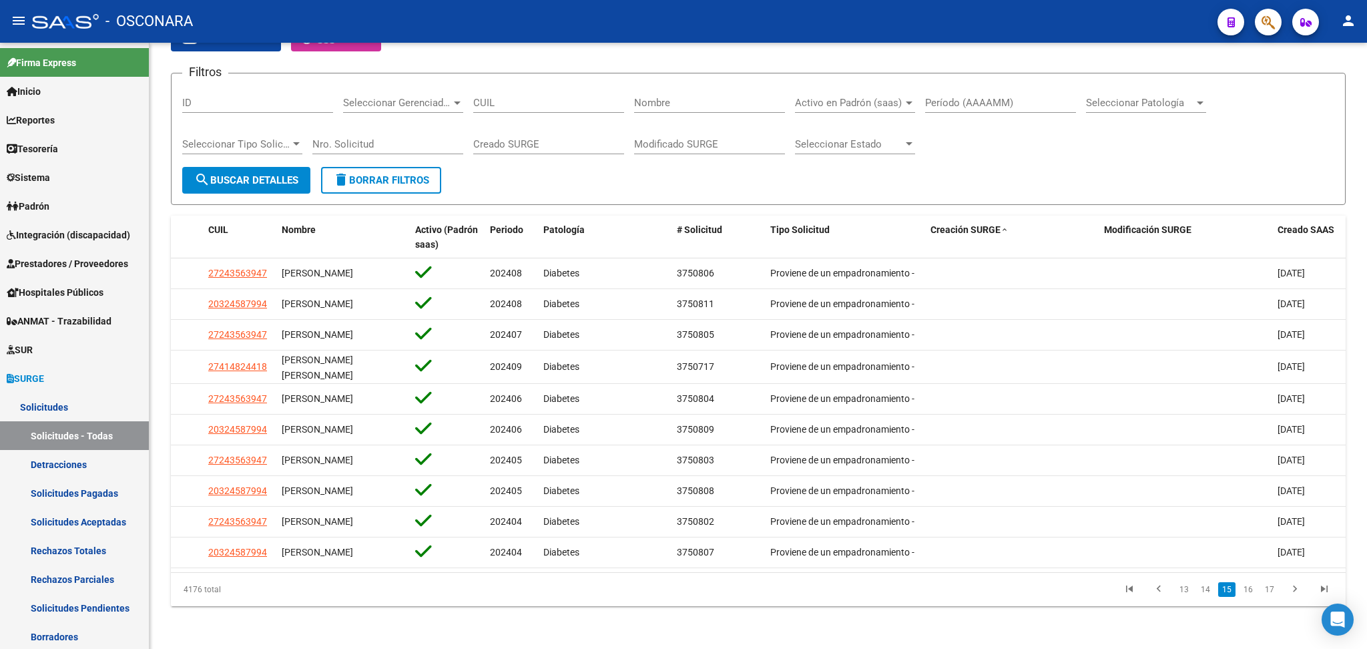
click at [1271, 601] on li "17" at bounding box center [1269, 589] width 21 height 23
click at [1271, 597] on link "17" at bounding box center [1269, 589] width 17 height 15
